Goal: Task Accomplishment & Management: Use online tool/utility

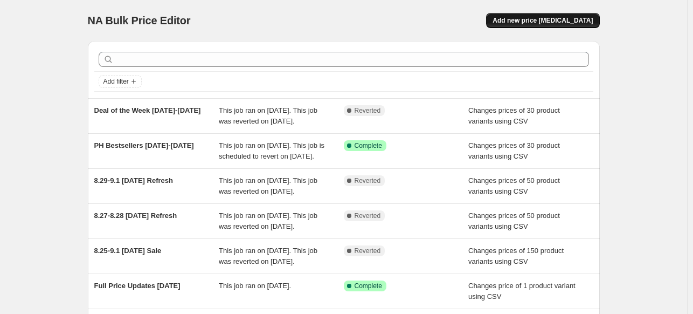
click at [536, 19] on span "Add new price [MEDICAL_DATA]" at bounding box center [543, 20] width 100 height 9
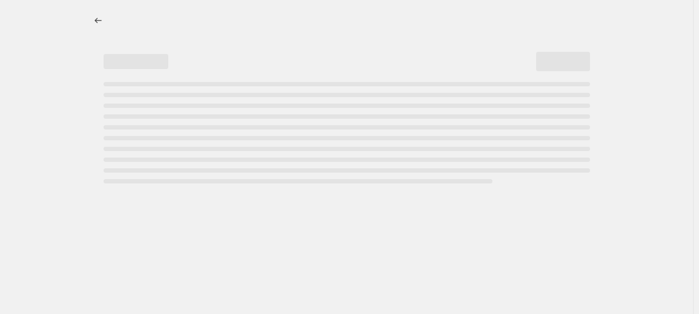
select select "percentage"
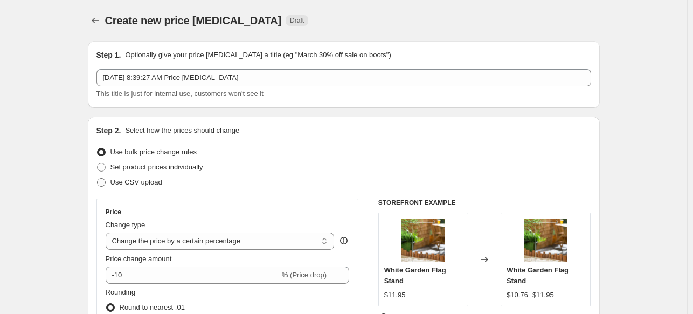
click at [105, 184] on span at bounding box center [101, 182] width 9 height 9
click at [98, 178] on input "Use CSV upload" at bounding box center [97, 178] width 1 height 1
radio input "true"
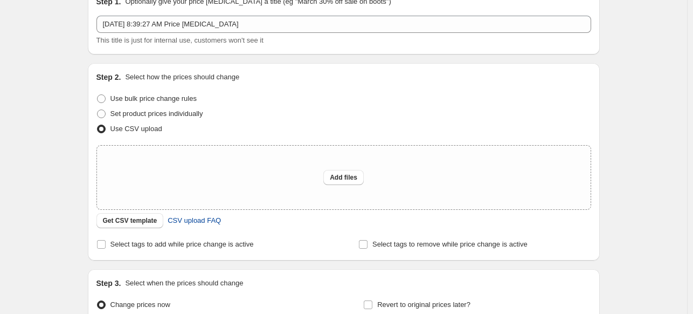
scroll to position [54, 0]
click at [134, 223] on span "Get CSV template" at bounding box center [130, 220] width 54 height 9
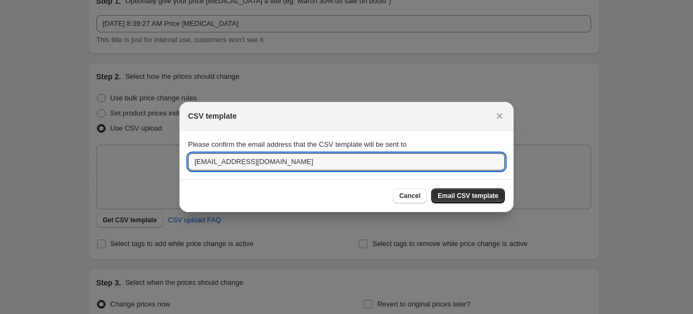
drag, startPoint x: 319, startPoint y: 163, endPoint x: 146, endPoint y: 155, distance: 173.2
type input "majohnson@myevergreen.com"
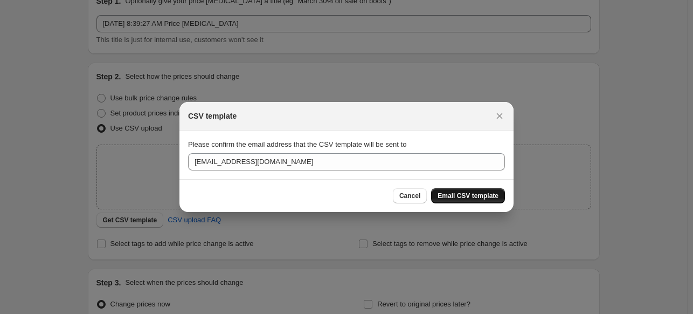
click at [466, 198] on span "Email CSV template" at bounding box center [468, 195] width 61 height 9
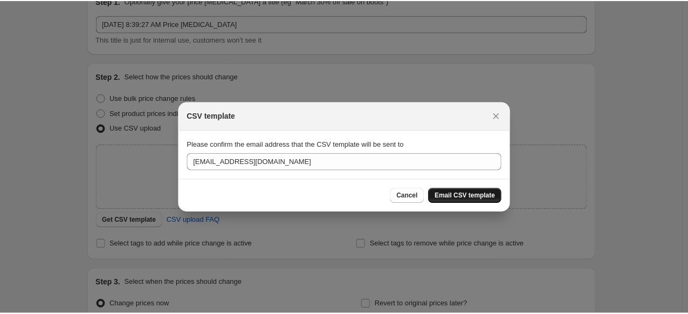
scroll to position [54, 0]
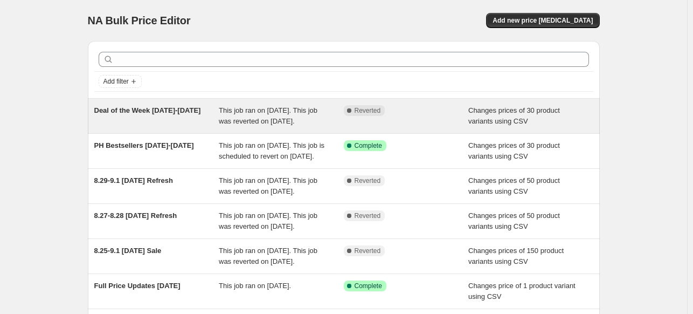
click at [308, 127] on div "This job ran on [DATE]. This job was reverted on [DATE]." at bounding box center [281, 116] width 125 height 22
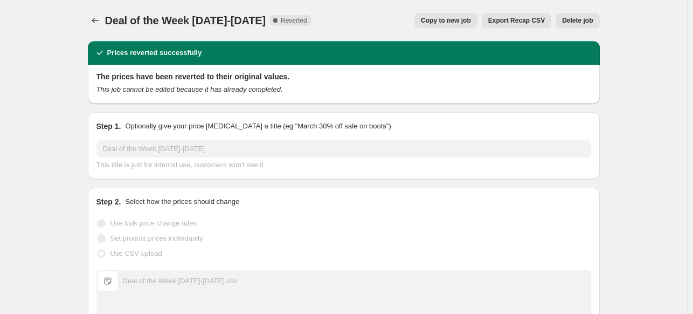
click at [505, 20] on span "Export Recap CSV" at bounding box center [516, 20] width 57 height 9
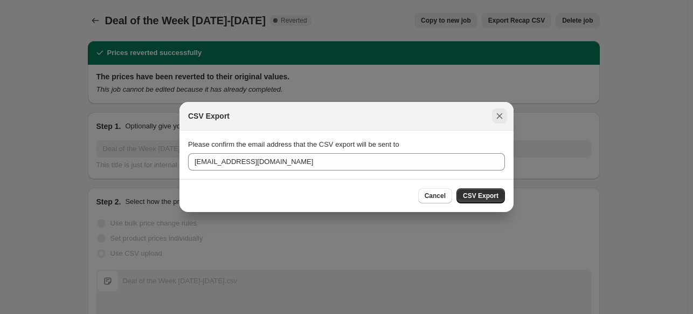
click at [498, 115] on icon "Close" at bounding box center [499, 116] width 11 height 11
